Goal: Task Accomplishment & Management: Manage account settings

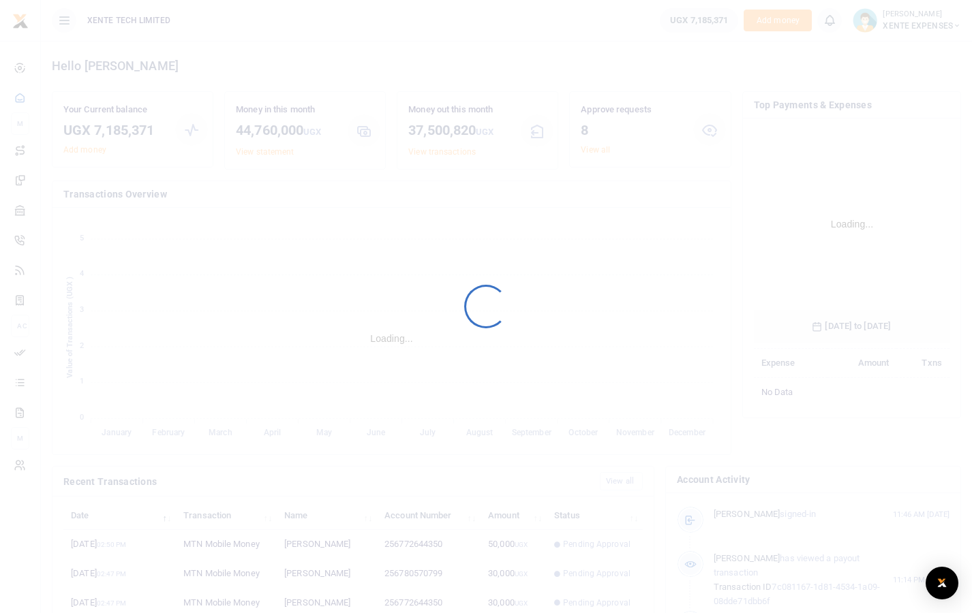
scroll to position [202, 186]
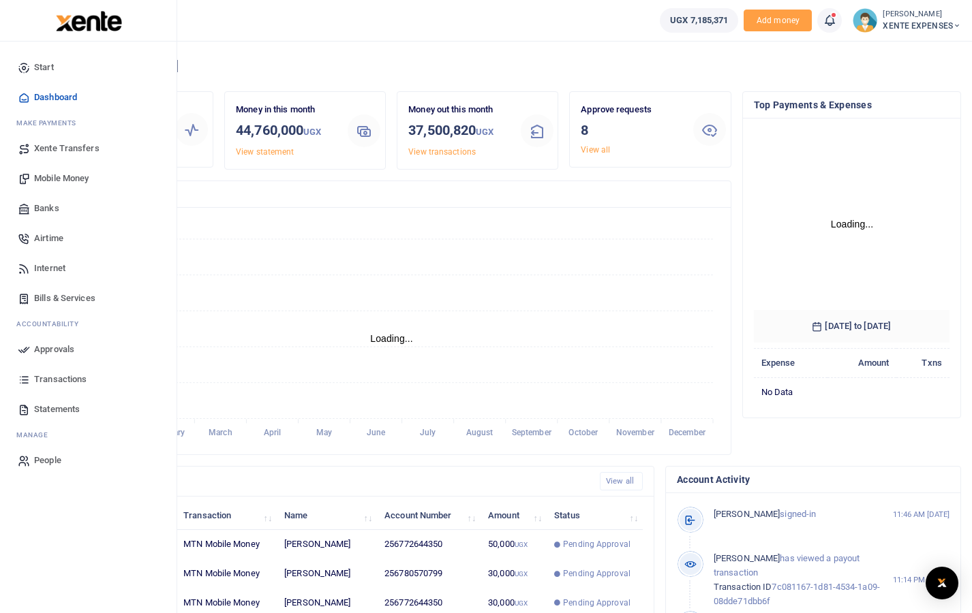
click at [31, 350] on link "Approvals" at bounding box center [88, 350] width 155 height 30
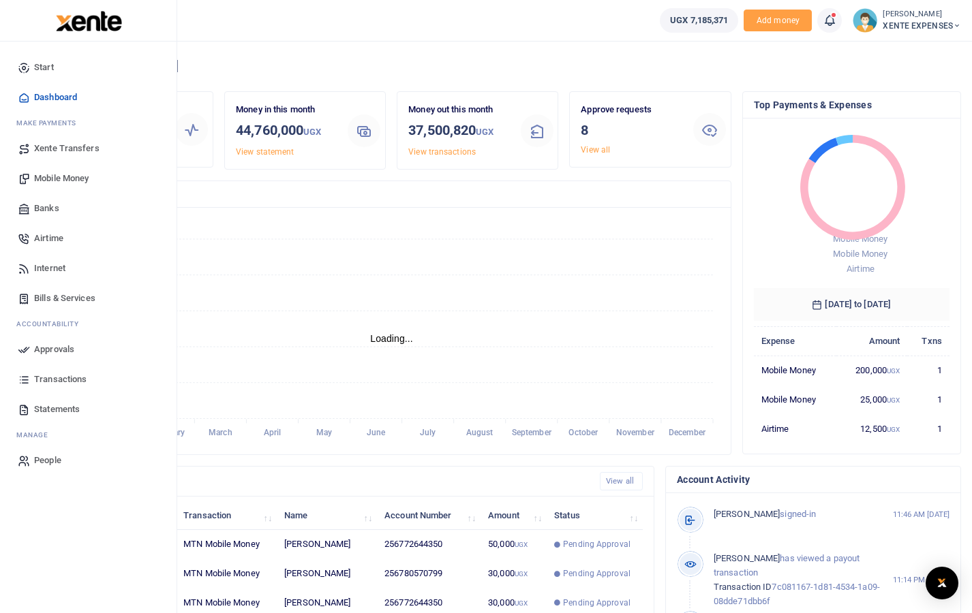
scroll to position [11, 11]
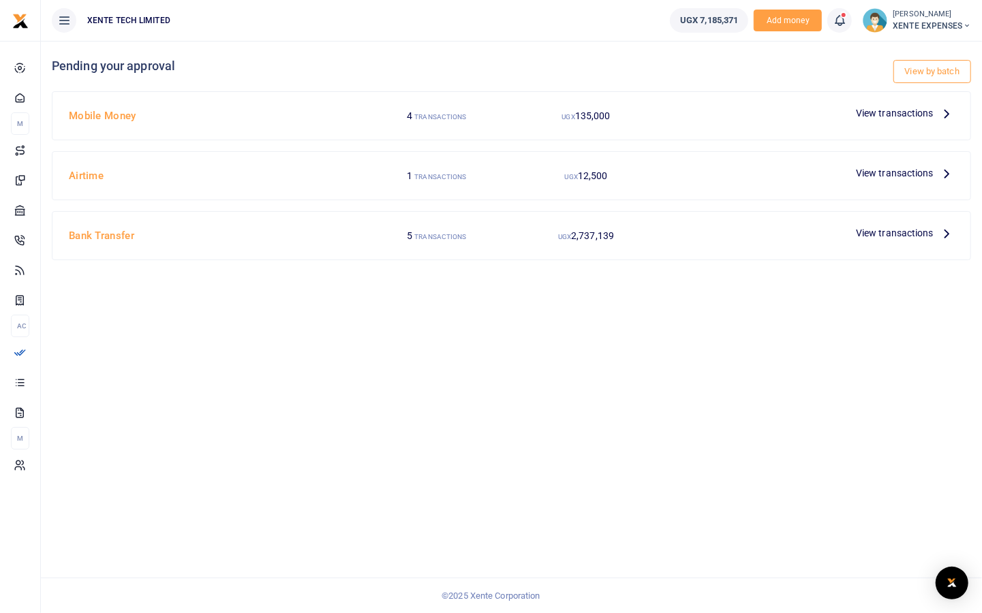
click at [891, 113] on span "View transactions" at bounding box center [895, 113] width 78 height 15
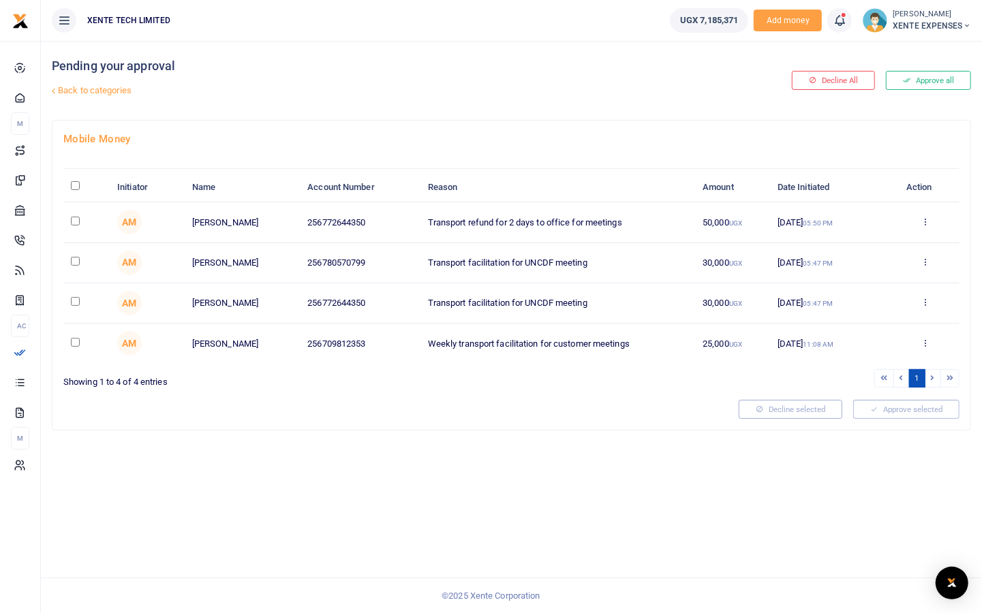
click at [74, 258] on input "checkbox" at bounding box center [75, 261] width 9 height 9
checkbox input "true"
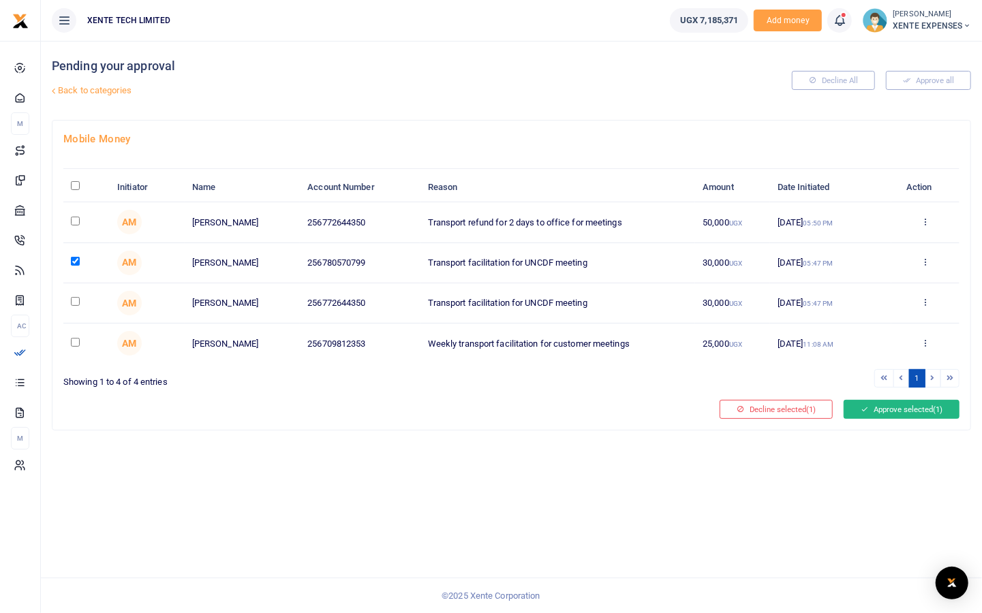
click at [899, 412] on button "Approve selected (1)" at bounding box center [902, 409] width 116 height 19
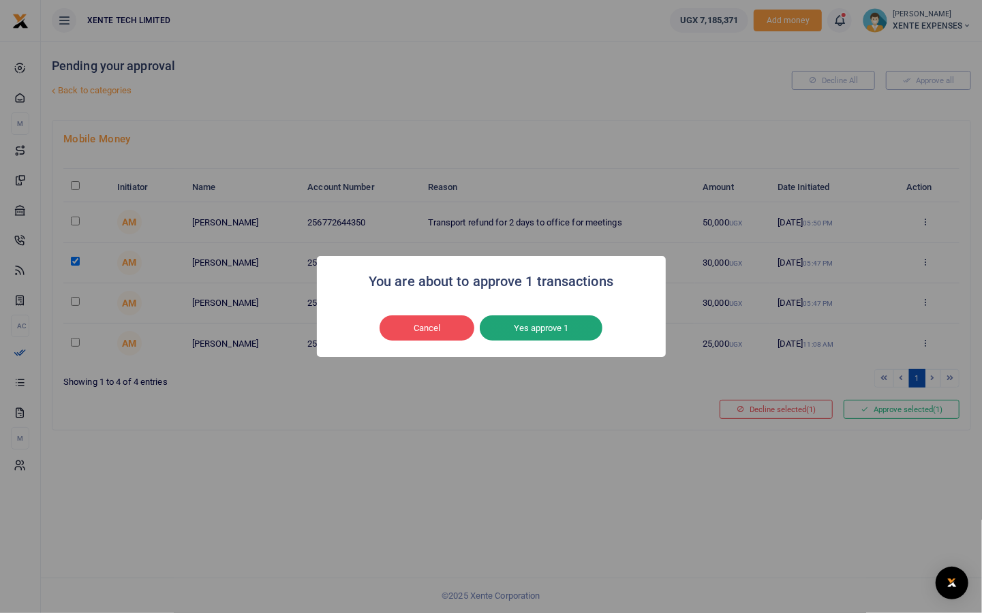
click at [532, 330] on button "Yes approve 1" at bounding box center [541, 328] width 123 height 26
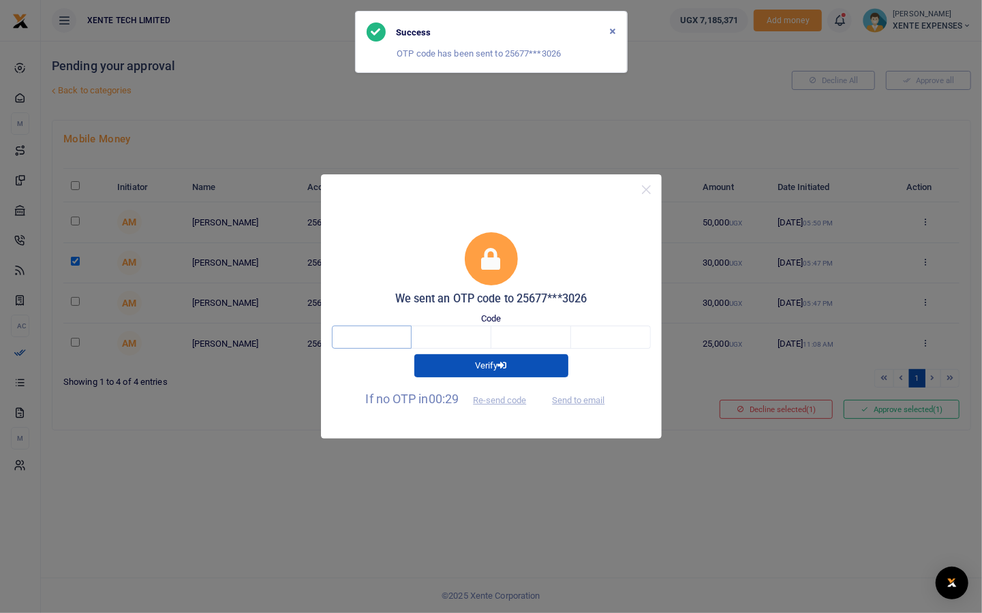
click at [375, 335] on input "text" at bounding box center [372, 337] width 80 height 23
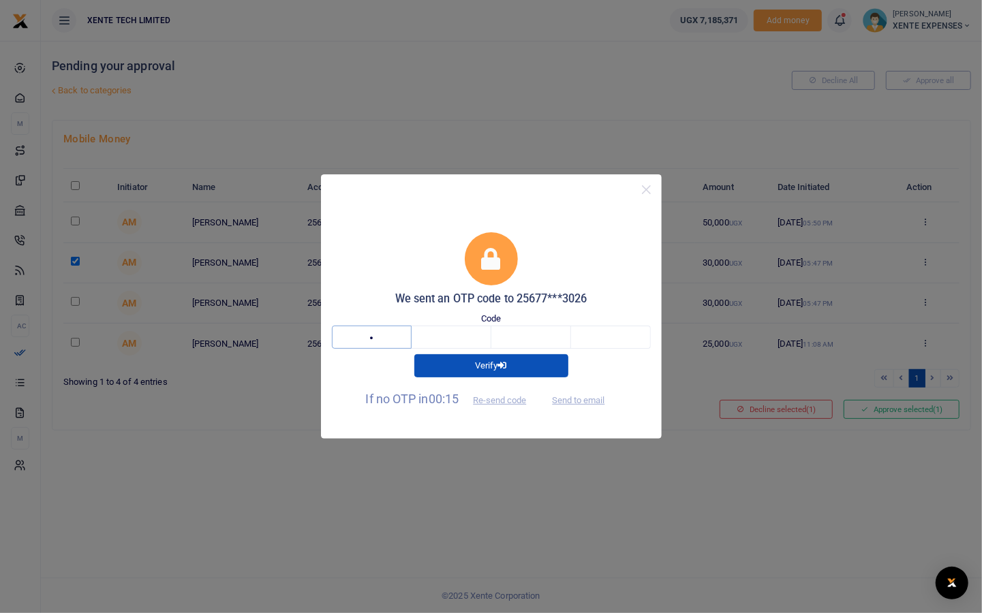
type input "5"
type input "6"
type input "1"
type input "2"
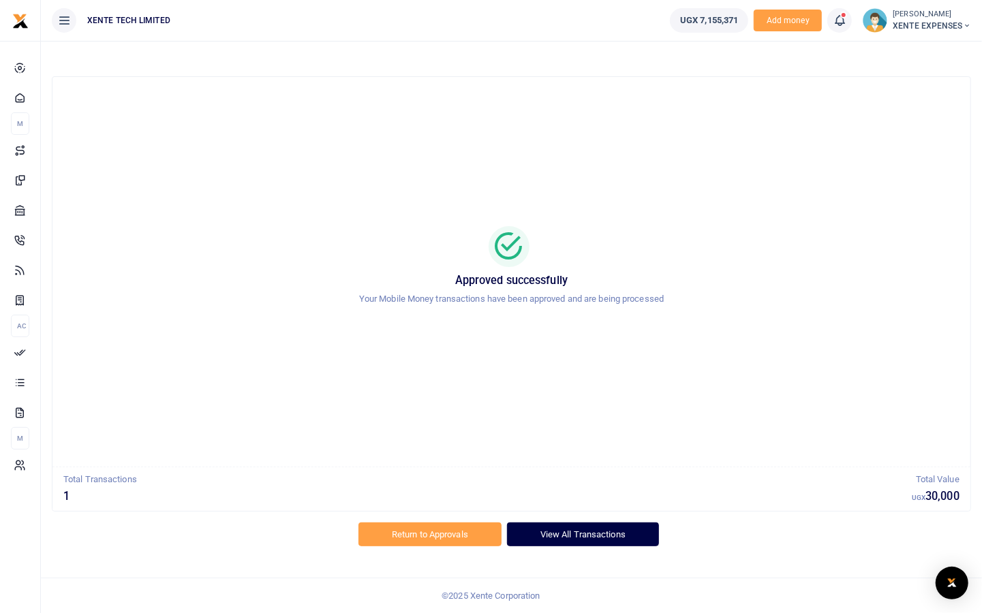
click at [565, 531] on link "View All Transactions" at bounding box center [583, 534] width 152 height 23
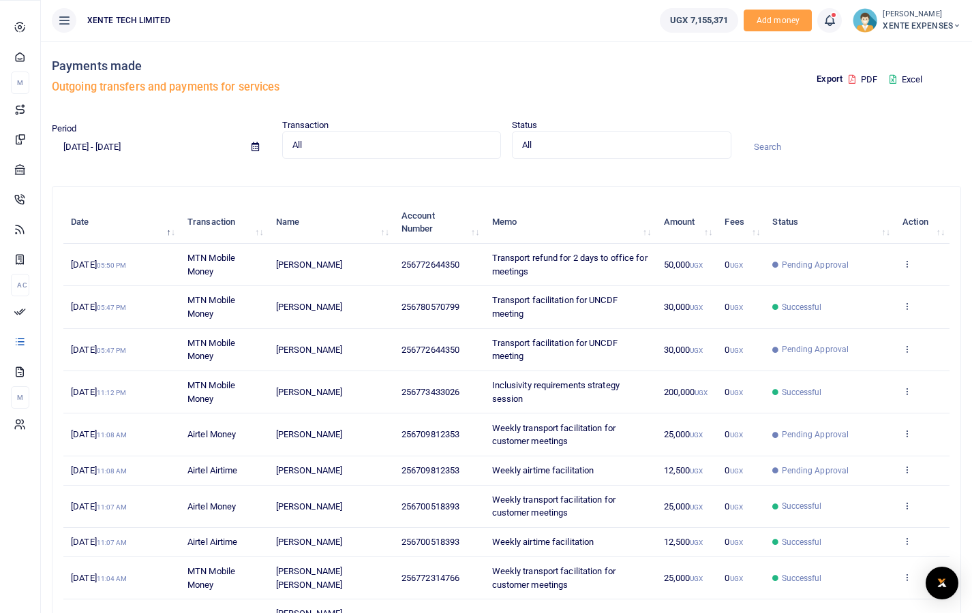
click at [26, 318] on icon at bounding box center [20, 311] width 12 height 12
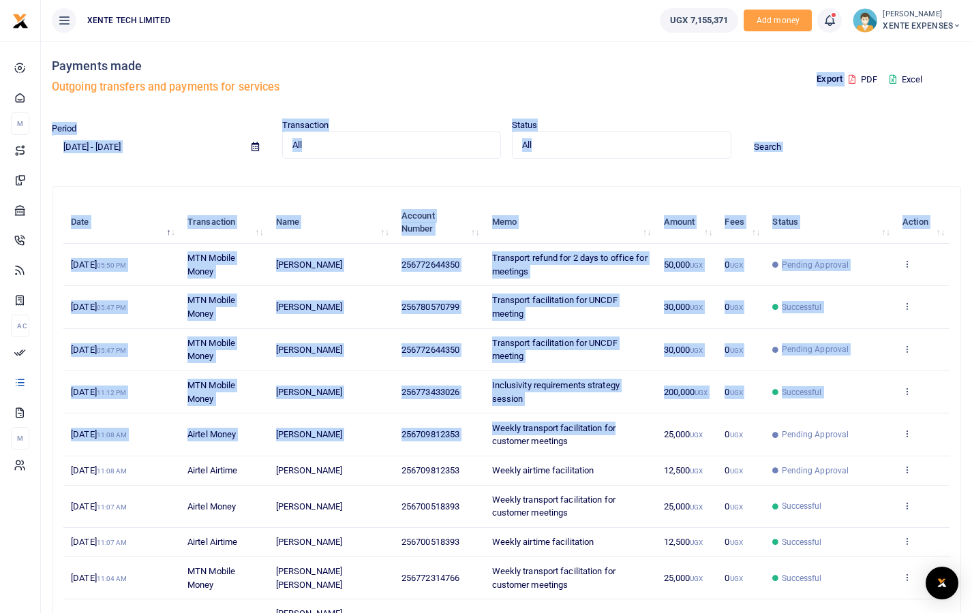
drag, startPoint x: 625, startPoint y: 414, endPoint x: 674, endPoint y: 61, distance: 356.4
click at [674, 61] on div "Payments made Outgoing transfers and payments for services Export PDF Excel Per…" at bounding box center [506, 365] width 920 height 649
drag, startPoint x: 674, startPoint y: 61, endPoint x: 601, endPoint y: 78, distance: 74.7
click at [601, 78] on div "Export PDF Excel" at bounding box center [736, 80] width 460 height 78
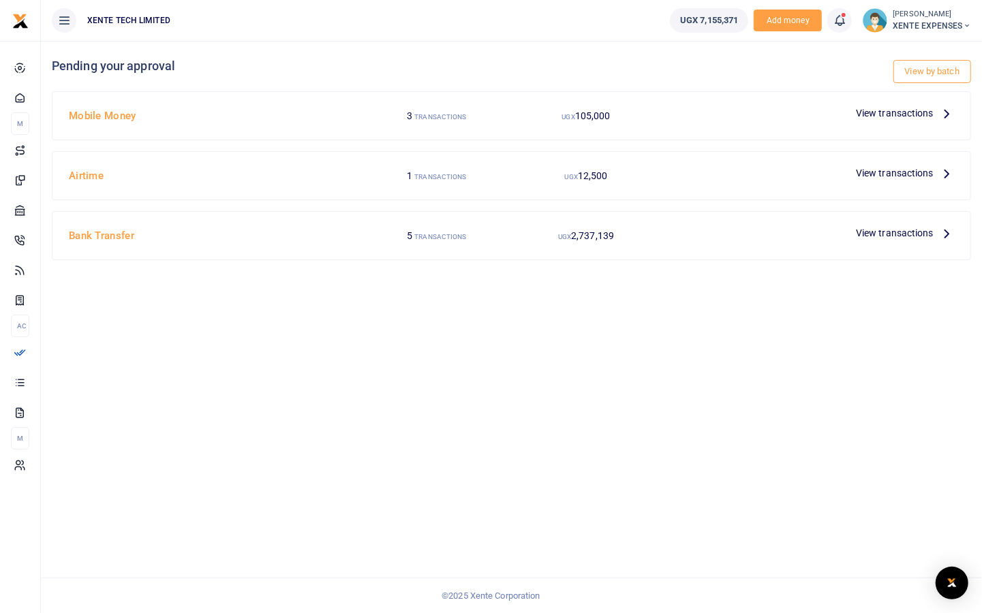
click at [900, 114] on span "View transactions" at bounding box center [895, 113] width 78 height 15
